Goal: Task Accomplishment & Management: Complete application form

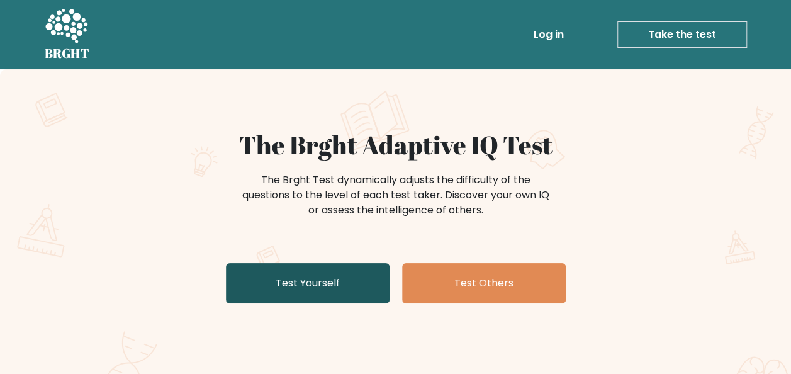
click at [342, 282] on link "Test Yourself" at bounding box center [308, 283] width 164 height 40
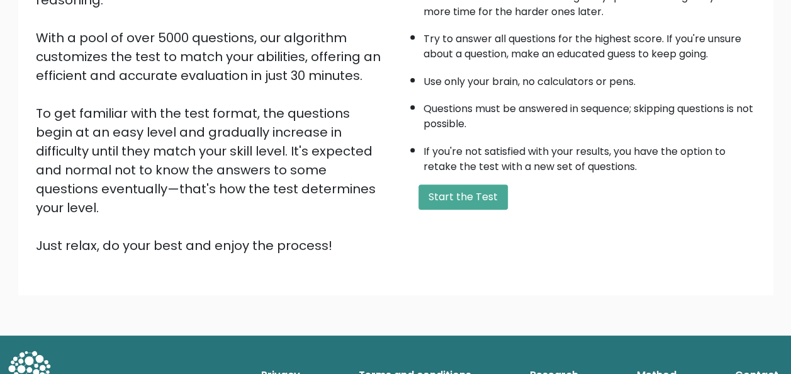
scroll to position [203, 0]
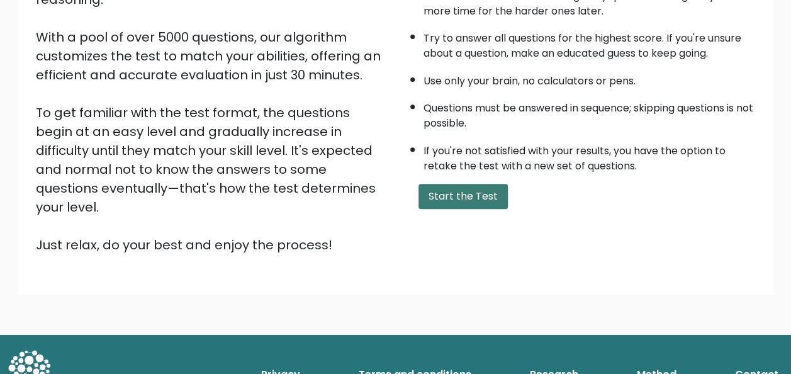
click at [451, 190] on button "Start the Test" at bounding box center [463, 196] width 89 height 25
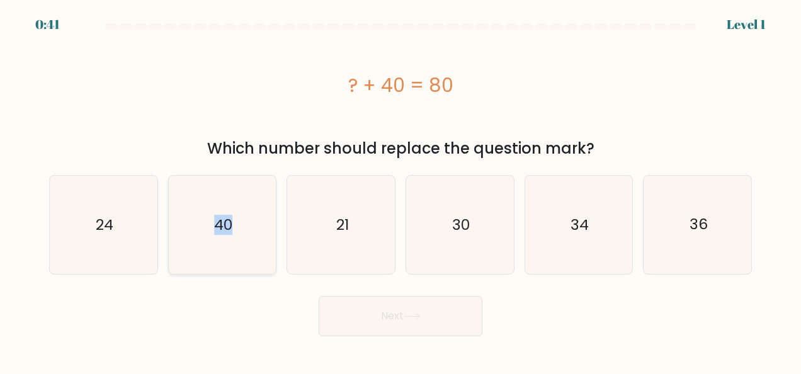
drag, startPoint x: 215, startPoint y: 235, endPoint x: 230, endPoint y: 233, distance: 15.9
click at [230, 233] on icon "40" at bounding box center [222, 225] width 98 height 98
click at [230, 233] on text "40" at bounding box center [223, 225] width 18 height 20
click at [400, 190] on input "b. 40" at bounding box center [400, 188] width 1 height 3
radio input "true"
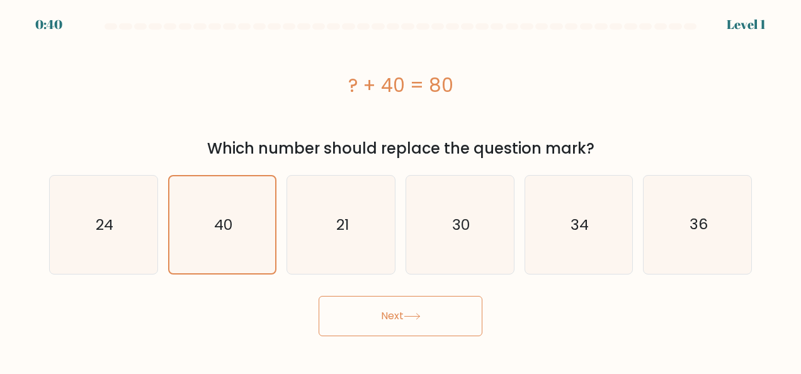
click at [393, 322] on button "Next" at bounding box center [400, 316] width 164 height 40
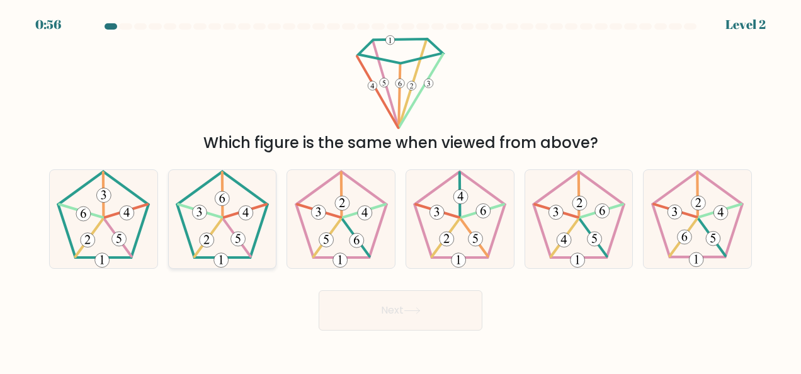
click at [205, 219] on icon at bounding box center [222, 219] width 98 height 98
click at [400, 190] on input "b." at bounding box center [400, 188] width 1 height 3
radio input "true"
click at [395, 308] on button "Next" at bounding box center [400, 310] width 164 height 40
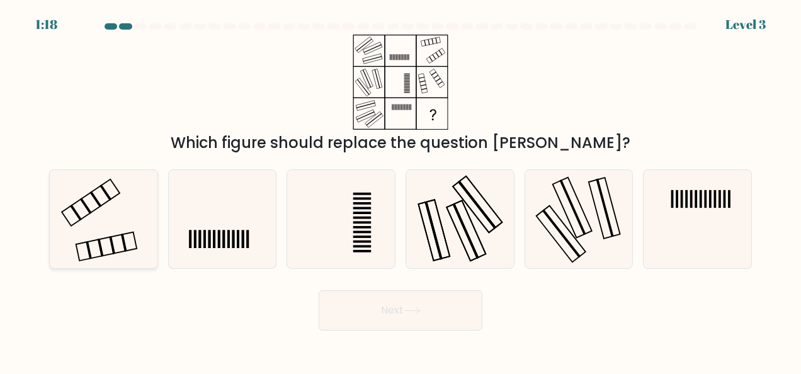
drag, startPoint x: 86, startPoint y: 200, endPoint x: 103, endPoint y: 222, distance: 26.9
click at [103, 222] on icon at bounding box center [103, 219] width 98 height 98
click at [400, 190] on input "a." at bounding box center [400, 188] width 1 height 3
radio input "true"
click at [381, 310] on button "Next" at bounding box center [400, 310] width 164 height 40
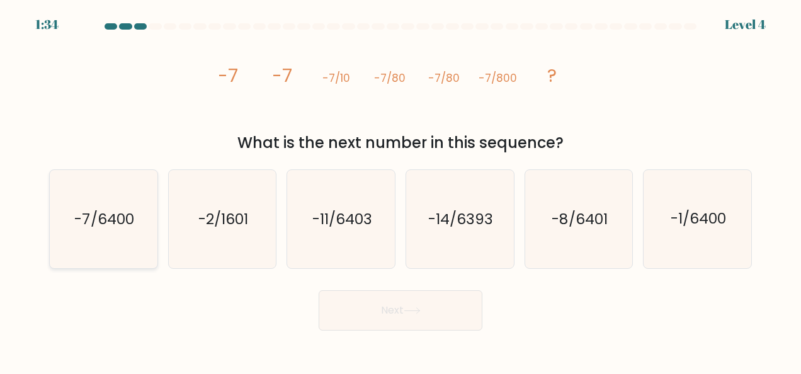
click at [108, 184] on icon "-7/6400" at bounding box center [103, 219] width 98 height 98
click at [400, 187] on input "a. -7/6400" at bounding box center [400, 188] width 1 height 3
radio input "true"
click at [420, 313] on icon at bounding box center [411, 310] width 17 height 7
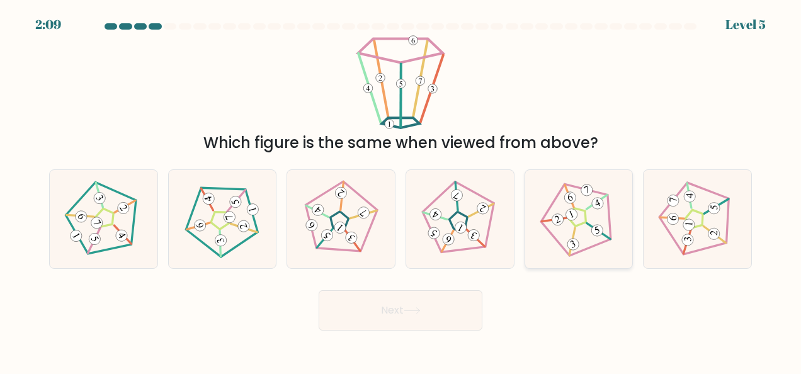
click at [585, 198] on icon at bounding box center [578, 219] width 79 height 79
click at [401, 190] on input "e." at bounding box center [400, 188] width 1 height 3
radio input "true"
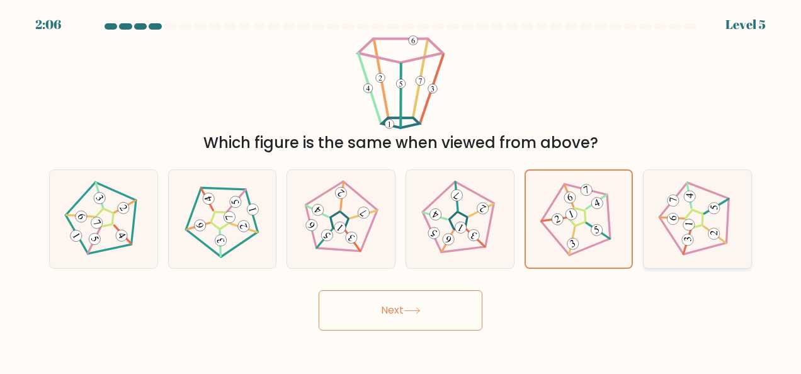
click at [685, 235] on 311 at bounding box center [688, 239] width 12 height 12
click at [401, 190] on input "f." at bounding box center [400, 188] width 1 height 3
radio input "true"
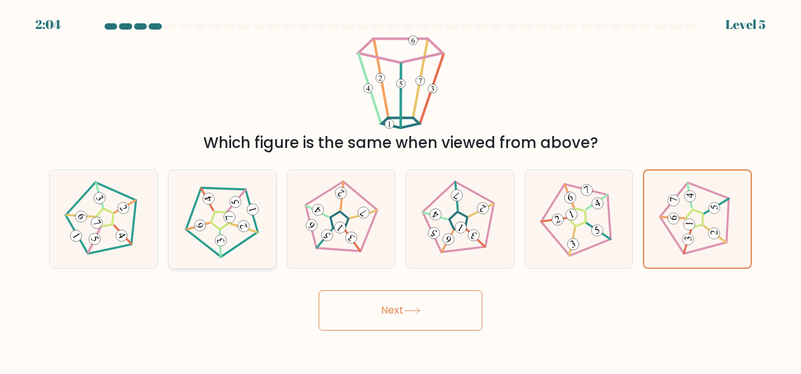
click at [203, 206] on icon at bounding box center [222, 219] width 79 height 79
click at [400, 190] on input "b." at bounding box center [400, 188] width 1 height 3
radio input "true"
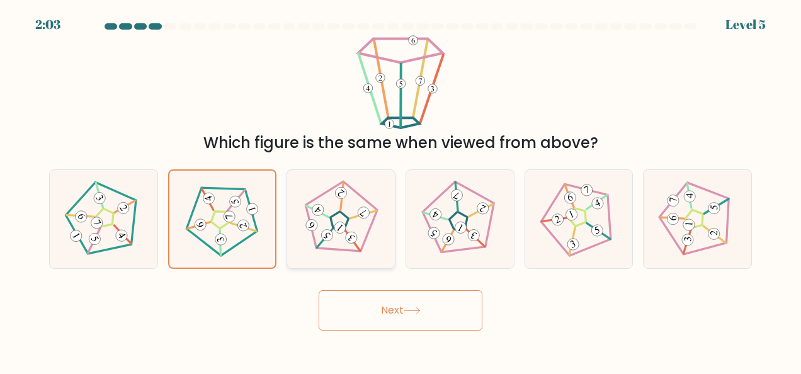
click at [302, 208] on icon at bounding box center [340, 219] width 79 height 79
click at [400, 190] on input "c." at bounding box center [400, 188] width 1 height 3
radio input "true"
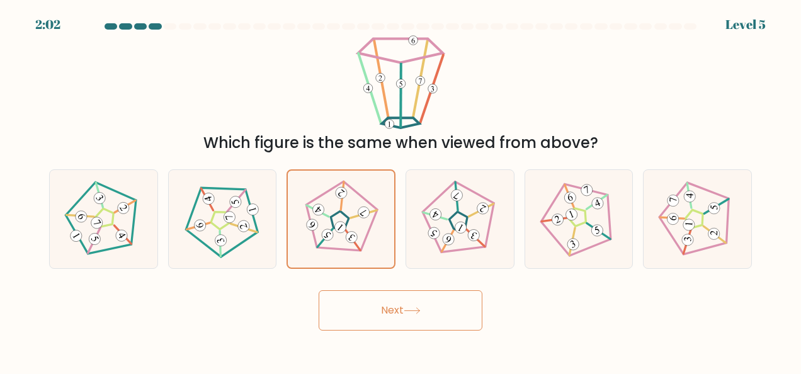
click at [410, 323] on button "Next" at bounding box center [400, 310] width 164 height 40
click at [422, 317] on button "Next" at bounding box center [400, 310] width 164 height 40
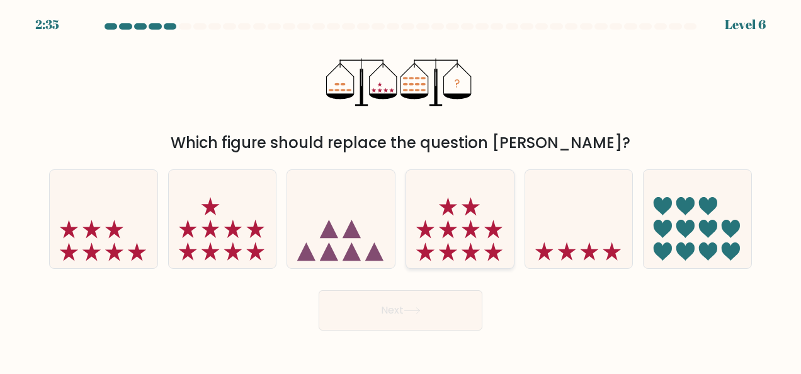
click at [471, 256] on icon at bounding box center [470, 251] width 18 height 18
click at [401, 190] on input "d." at bounding box center [400, 188] width 1 height 3
radio input "true"
click at [429, 298] on button "Next" at bounding box center [400, 310] width 164 height 40
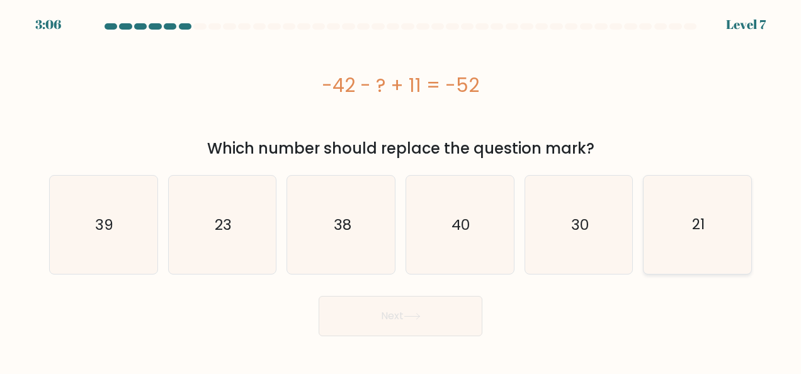
click at [700, 237] on icon "21" at bounding box center [697, 225] width 98 height 98
click at [401, 190] on input "f. 21" at bounding box center [400, 188] width 1 height 3
radio input "true"
click at [440, 307] on button "Next" at bounding box center [400, 316] width 164 height 40
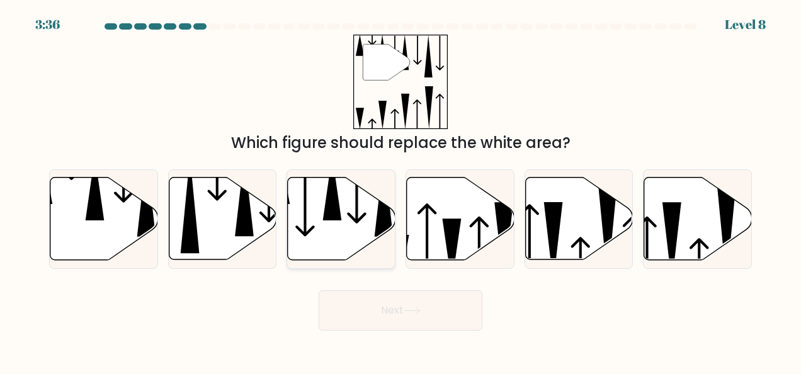
click at [376, 216] on icon at bounding box center [342, 218] width 108 height 82
click at [400, 190] on input "c." at bounding box center [400, 188] width 1 height 3
radio input "true"
click at [149, 215] on icon at bounding box center [146, 195] width 19 height 81
click at [400, 190] on input "a." at bounding box center [400, 188] width 1 height 3
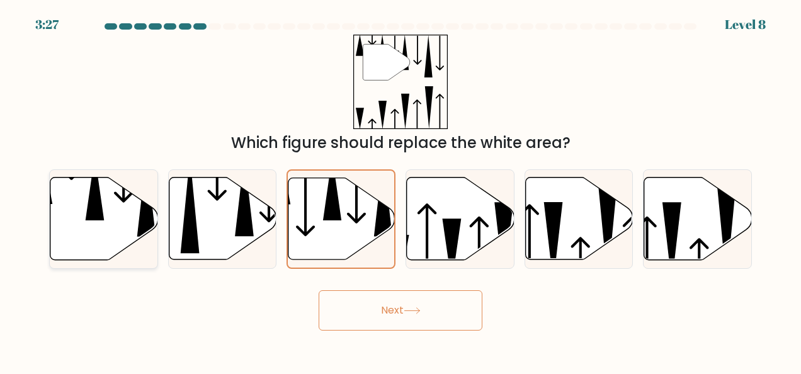
radio input "true"
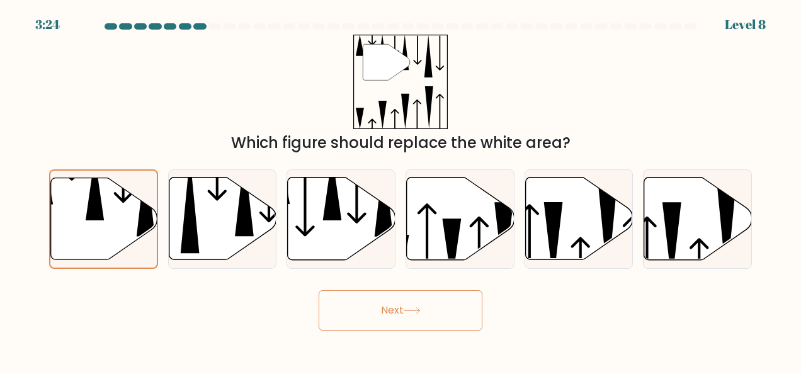
click at [369, 306] on button "Next" at bounding box center [400, 310] width 164 height 40
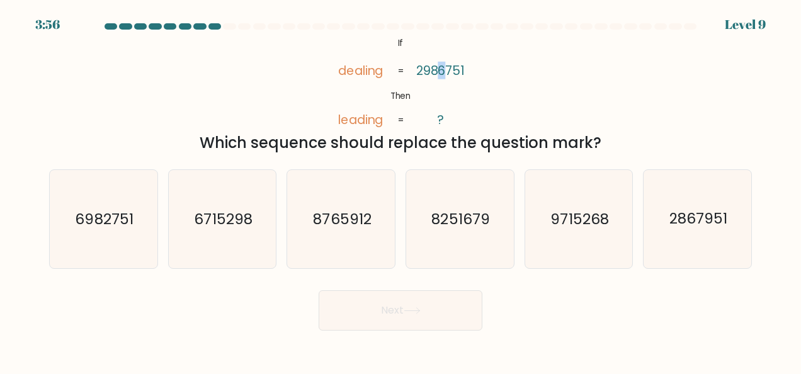
drag, startPoint x: 441, startPoint y: 69, endPoint x: 449, endPoint y: 67, distance: 7.7
click at [449, 67] on tspan "2986751" at bounding box center [440, 71] width 49 height 18
drag, startPoint x: 449, startPoint y: 67, endPoint x: 428, endPoint y: 66, distance: 20.8
click at [428, 66] on tspan "2986751" at bounding box center [440, 71] width 49 height 18
click at [69, 210] on icon "6982751" at bounding box center [103, 219] width 98 height 98
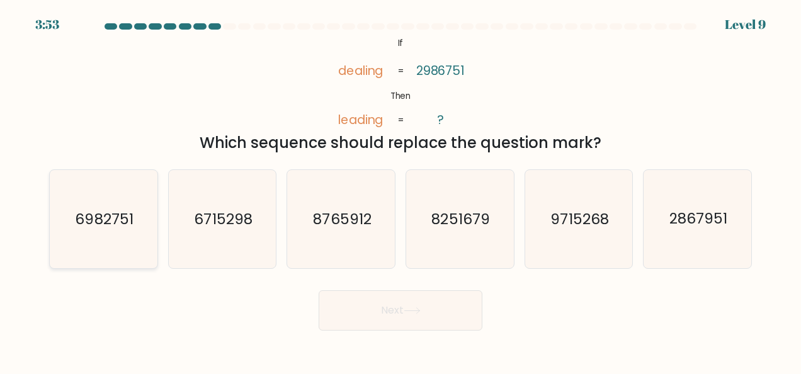
click at [400, 190] on input "a. 6982751" at bounding box center [400, 188] width 1 height 3
radio input "true"
click at [374, 305] on button "Next" at bounding box center [400, 310] width 164 height 40
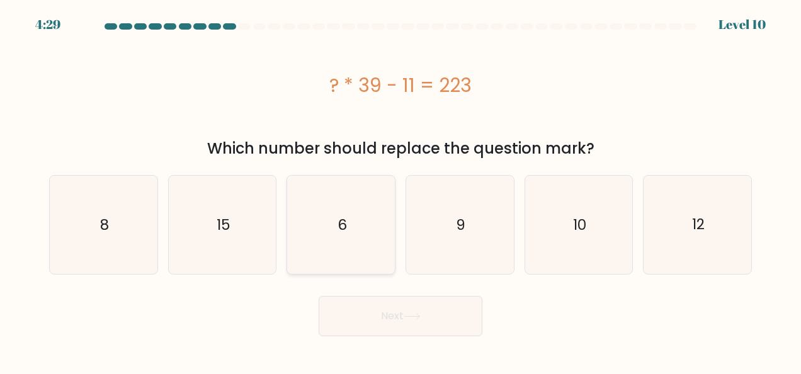
click at [347, 230] on icon "6" at bounding box center [341, 225] width 98 height 98
click at [400, 190] on input "c. 6" at bounding box center [400, 188] width 1 height 3
radio input "true"
click at [97, 208] on icon "8" at bounding box center [103, 225] width 98 height 98
click at [400, 190] on input "a. 8" at bounding box center [400, 188] width 1 height 3
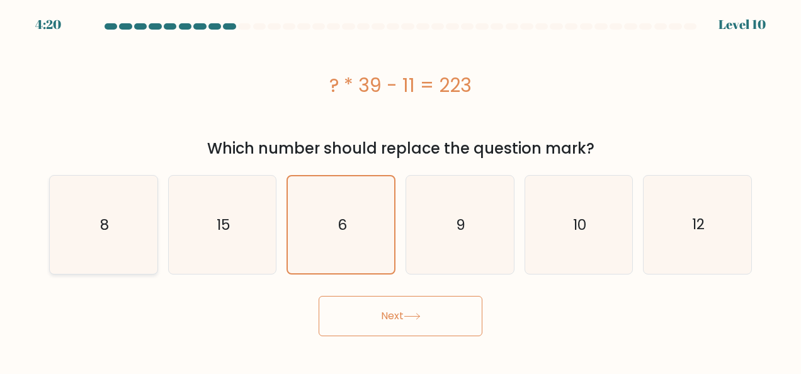
radio input "true"
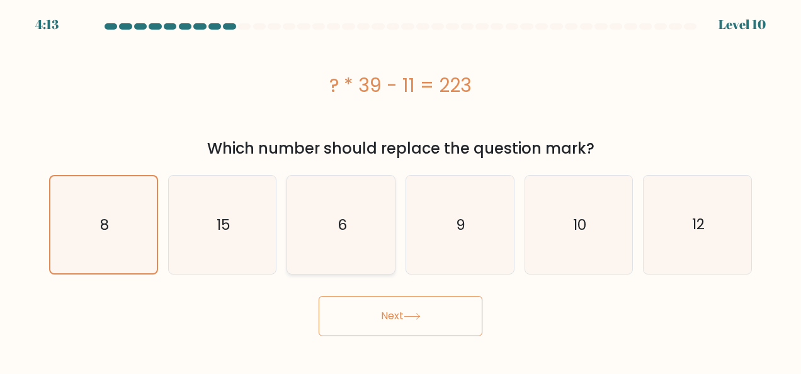
click at [318, 254] on icon "6" at bounding box center [341, 225] width 98 height 98
click at [400, 190] on input "c. 6" at bounding box center [400, 188] width 1 height 3
radio input "true"
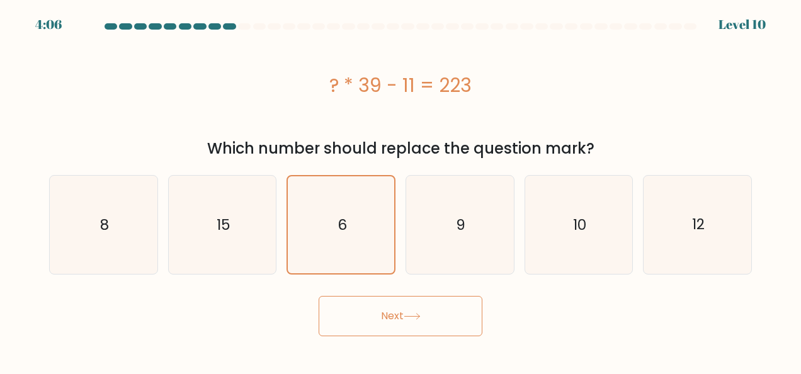
click at [334, 302] on button "Next" at bounding box center [400, 316] width 164 height 40
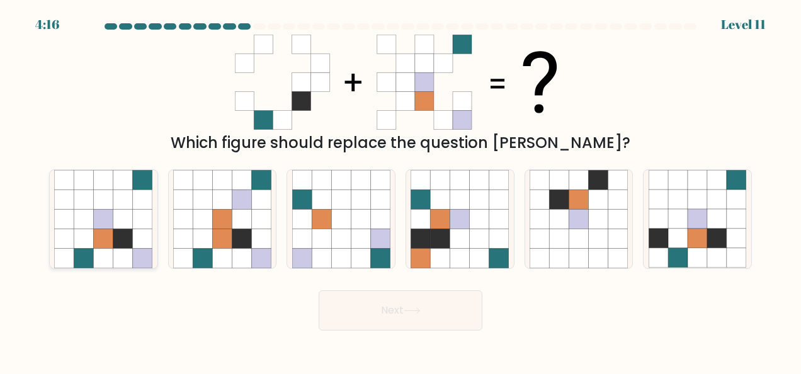
click at [135, 222] on icon at bounding box center [143, 219] width 20 height 20
click at [400, 190] on input "a." at bounding box center [400, 188] width 1 height 3
radio input "true"
click at [435, 284] on div "Next" at bounding box center [400, 307] width 717 height 47
click at [435, 301] on button "Next" at bounding box center [400, 310] width 164 height 40
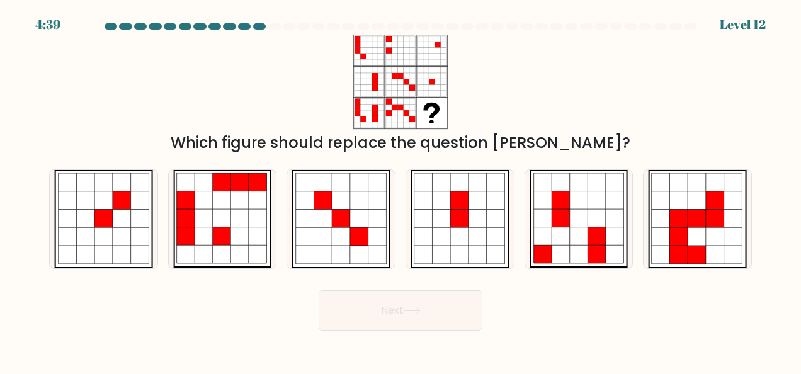
click at [48, 238] on div "a." at bounding box center [103, 218] width 119 height 99
click at [113, 228] on icon at bounding box center [122, 236] width 18 height 18
click at [400, 190] on input "a." at bounding box center [400, 188] width 1 height 3
radio input "true"
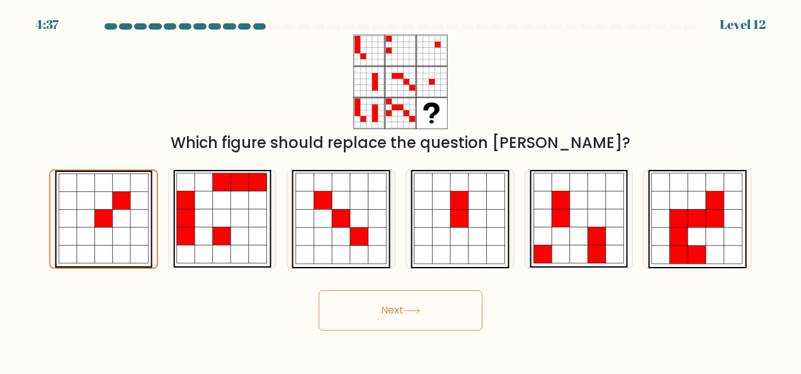
click at [406, 315] on button "Next" at bounding box center [400, 310] width 164 height 40
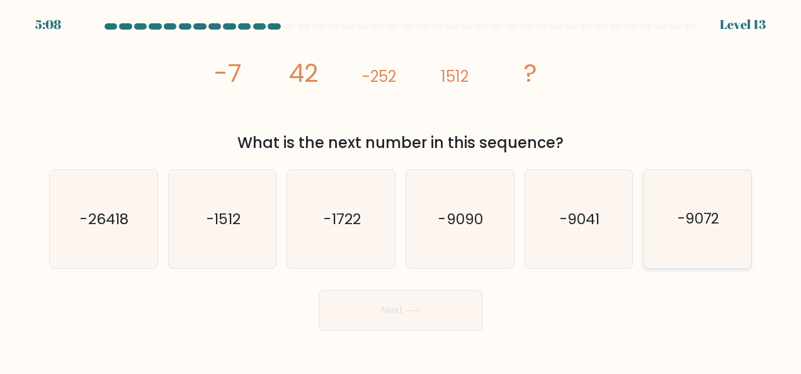
click at [673, 233] on icon "-9072" at bounding box center [697, 219] width 98 height 98
click at [401, 190] on input "f. -9072" at bounding box center [400, 188] width 1 height 3
radio input "true"
click at [373, 312] on button "Next" at bounding box center [400, 310] width 164 height 40
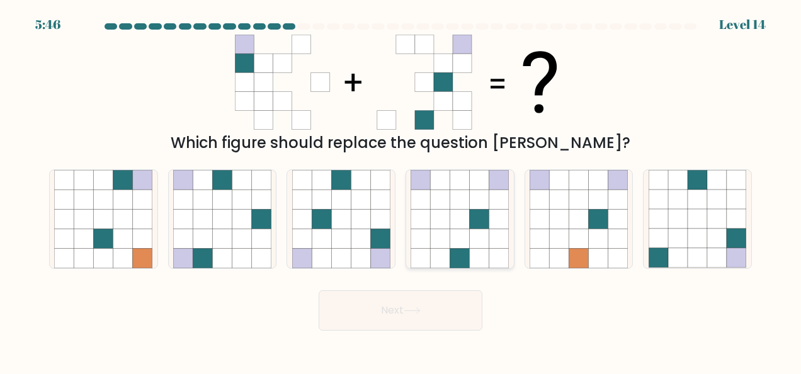
click at [473, 208] on icon at bounding box center [479, 199] width 20 height 20
click at [401, 190] on input "d." at bounding box center [400, 188] width 1 height 3
radio input "true"
click at [420, 315] on button "Next" at bounding box center [400, 310] width 164 height 40
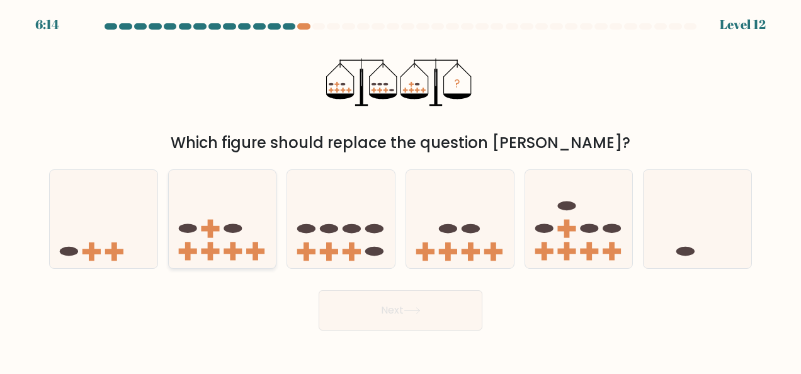
click at [247, 208] on icon at bounding box center [223, 218] width 108 height 89
click at [400, 190] on input "b." at bounding box center [400, 188] width 1 height 3
radio input "true"
click at [442, 247] on icon at bounding box center [460, 218] width 108 height 89
click at [401, 190] on input "d." at bounding box center [400, 188] width 1 height 3
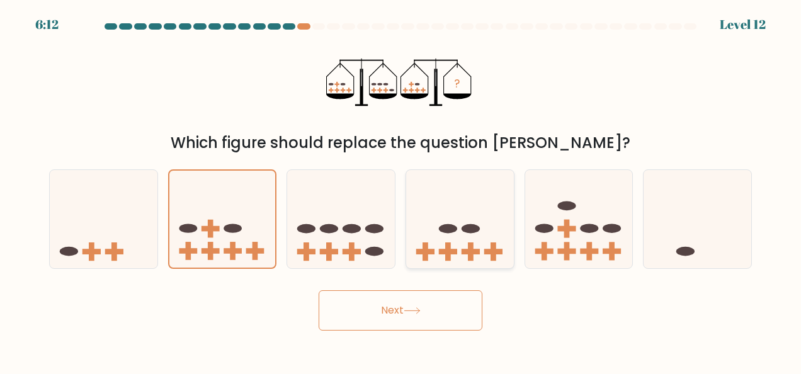
radio input "true"
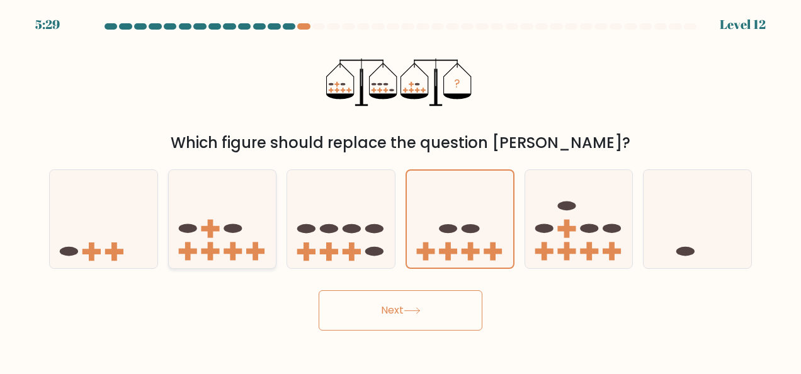
click at [223, 238] on icon at bounding box center [223, 218] width 108 height 89
click at [400, 190] on input "b." at bounding box center [400, 188] width 1 height 3
radio input "true"
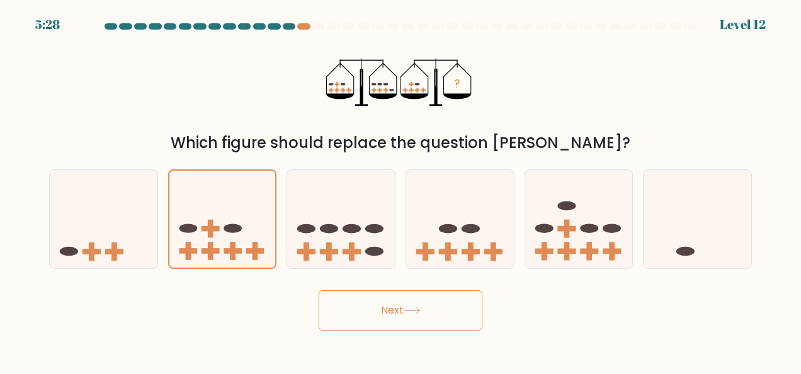
click at [408, 316] on button "Next" at bounding box center [400, 310] width 164 height 40
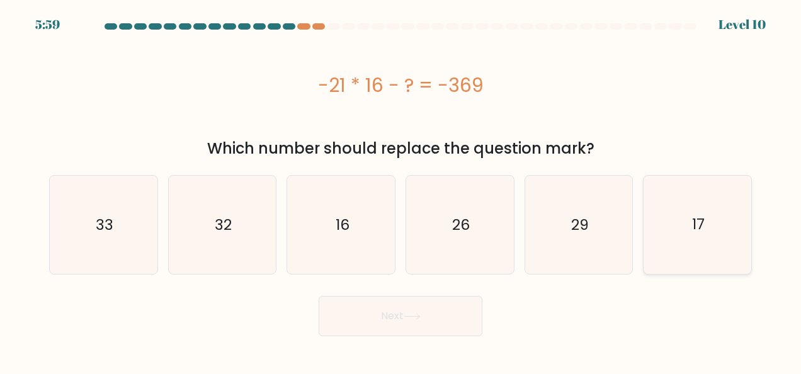
click at [685, 249] on icon "17" at bounding box center [697, 225] width 98 height 98
click at [401, 190] on input "f. 17" at bounding box center [400, 188] width 1 height 3
radio input "true"
click at [451, 311] on button "Next" at bounding box center [400, 316] width 164 height 40
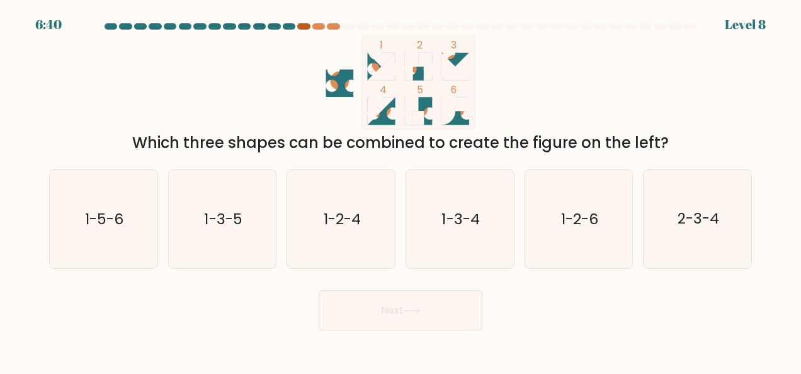
click at [308, 24] on div at bounding box center [303, 26] width 13 height 6
click at [319, 24] on div at bounding box center [318, 26] width 13 height 6
click at [334, 25] on div at bounding box center [333, 26] width 13 height 6
click at [439, 220] on icon "1-3-4" at bounding box center [459, 219] width 98 height 98
click at [401, 190] on input "d. 1-3-4" at bounding box center [400, 188] width 1 height 3
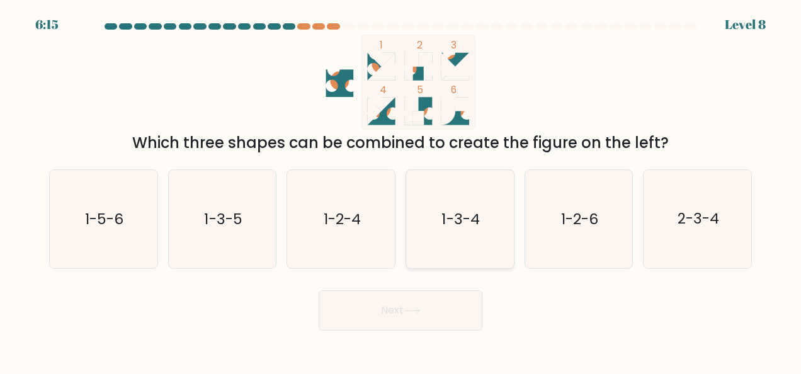
radio input "true"
click at [422, 319] on button "Next" at bounding box center [400, 310] width 164 height 40
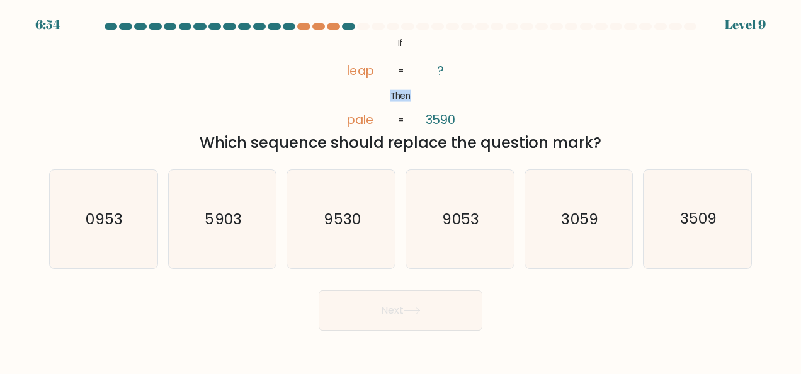
drag, startPoint x: 380, startPoint y: 99, endPoint x: 414, endPoint y: 101, distance: 34.0
click at [414, 101] on icon "@import url('https://fonts.googleapis.com/css?family=Abril+Fatface:400,100,100i…" at bounding box center [400, 82] width 154 height 95
drag, startPoint x: 414, startPoint y: 101, endPoint x: 356, endPoint y: 117, distance: 60.8
click at [356, 117] on icon "@import url('https://fonts.googleapis.com/css?family=Abril+Fatface:400,100,100i…" at bounding box center [400, 82] width 154 height 95
drag, startPoint x: 356, startPoint y: 117, endPoint x: 378, endPoint y: 119, distance: 22.1
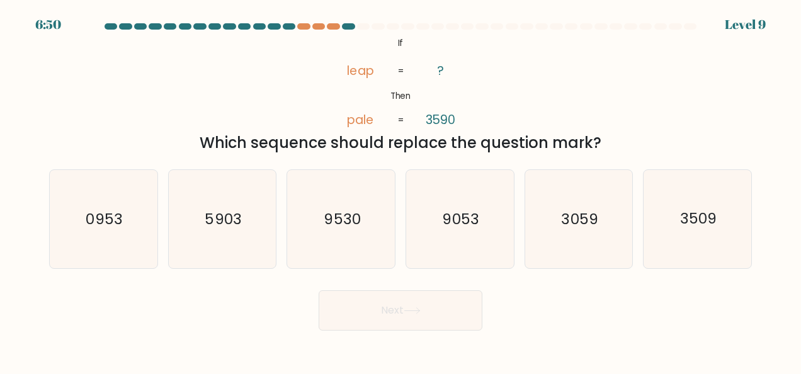
click at [378, 119] on icon "@import url('https://fonts.googleapis.com/css?family=Abril+Fatface:400,100,100i…" at bounding box center [400, 82] width 154 height 95
drag, startPoint x: 368, startPoint y: 120, endPoint x: 376, endPoint y: 117, distance: 8.6
click at [376, 117] on icon "@import url('https://fonts.googleapis.com/css?family=Abril+Fatface:400,100,100i…" at bounding box center [400, 82] width 154 height 95
drag, startPoint x: 376, startPoint y: 117, endPoint x: 345, endPoint y: 118, distance: 31.5
click at [345, 118] on icon "@import url('https://fonts.googleapis.com/css?family=Abril+Fatface:400,100,100i…" at bounding box center [400, 82] width 154 height 95
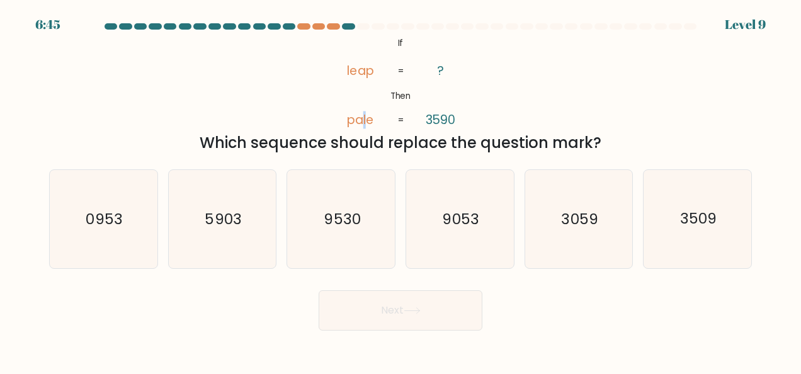
click at [368, 118] on tspan "pale" at bounding box center [360, 120] width 27 height 18
drag, startPoint x: 368, startPoint y: 118, endPoint x: 374, endPoint y: 136, distance: 18.7
click at [374, 136] on div "Which sequence should replace the question mark?" at bounding box center [400, 143] width 687 height 23
click at [488, 221] on icon "9053" at bounding box center [459, 219] width 98 height 98
click at [401, 190] on input "d. 9053" at bounding box center [400, 188] width 1 height 3
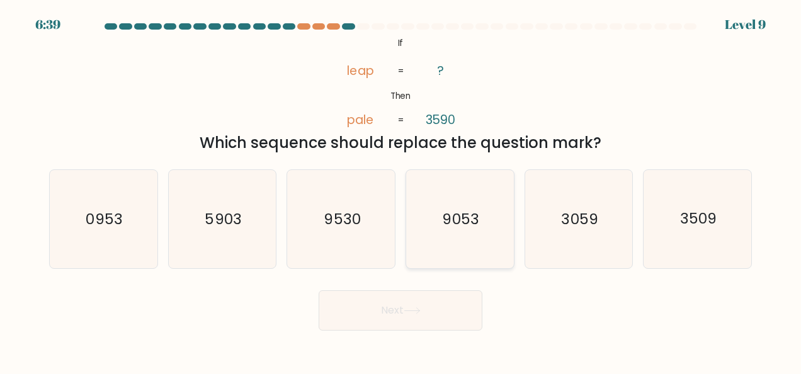
radio input "true"
click at [402, 317] on button "Next" at bounding box center [400, 310] width 164 height 40
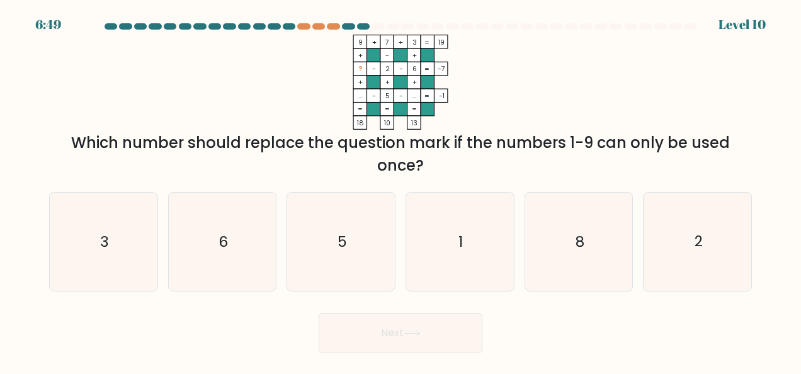
click at [366, 48] on rect at bounding box center [359, 54] width 13 height 13
click at [447, 201] on icon "1" at bounding box center [459, 242] width 98 height 98
click at [401, 190] on input "d. 1" at bounding box center [400, 188] width 1 height 3
radio input "true"
click at [405, 322] on button "Next" at bounding box center [400, 333] width 164 height 40
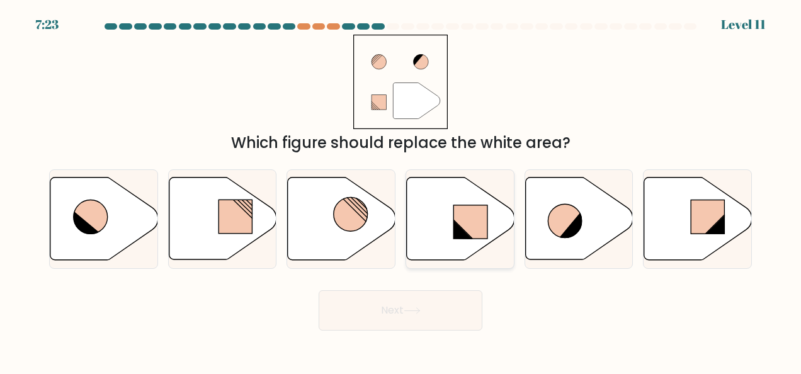
click at [440, 256] on icon at bounding box center [461, 218] width 108 height 82
click at [401, 190] on input "d." at bounding box center [400, 188] width 1 height 3
radio input "true"
click at [403, 309] on button "Next" at bounding box center [400, 310] width 164 height 40
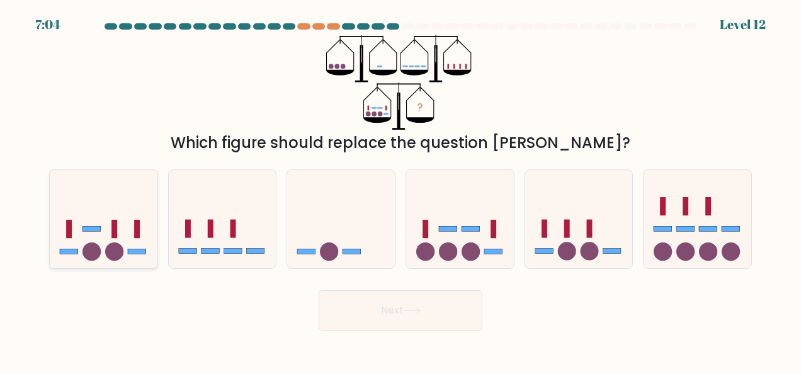
click at [111, 259] on circle at bounding box center [114, 251] width 18 height 18
click at [400, 190] on input "a." at bounding box center [400, 188] width 1 height 3
radio input "true"
click at [420, 296] on button "Next" at bounding box center [400, 310] width 164 height 40
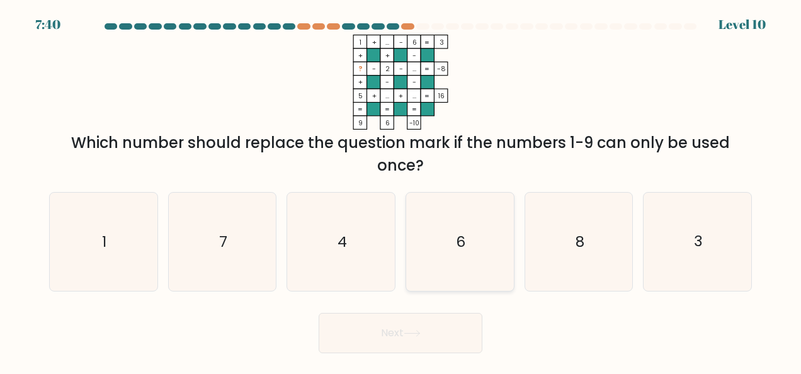
click at [432, 230] on icon "6" at bounding box center [459, 242] width 98 height 98
click at [401, 190] on input "d. 6" at bounding box center [400, 188] width 1 height 3
radio input "true"
click at [437, 356] on body "7:39 Level 10" at bounding box center [400, 187] width 801 height 374
click at [430, 336] on button "Next" at bounding box center [400, 333] width 164 height 40
